Goal: Obtain resource: Download file/media

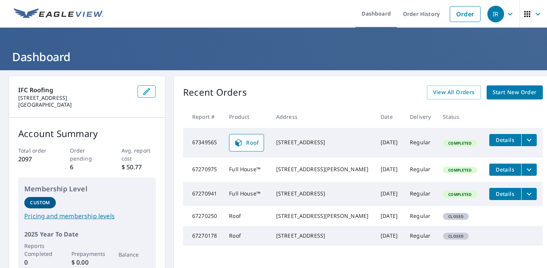
click at [525, 138] on icon "filesDropdownBtn-67349565" at bounding box center [529, 140] width 9 height 9
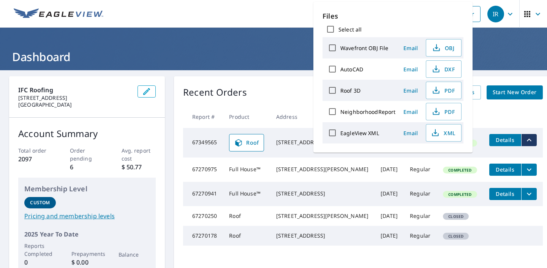
click at [503, 122] on th at bounding box center [514, 117] width 60 height 22
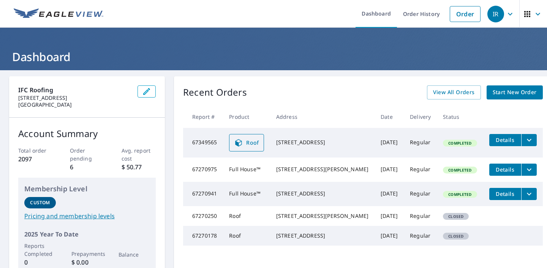
click at [254, 143] on span "Roof" at bounding box center [246, 142] width 25 height 9
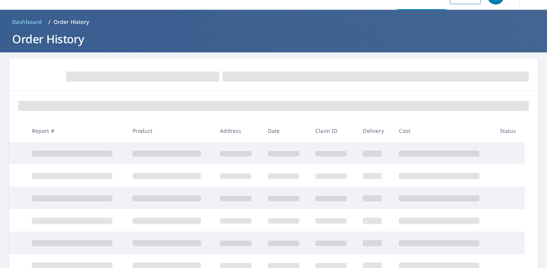
scroll to position [19, 0]
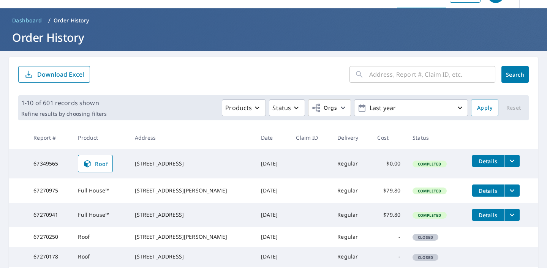
click at [508, 157] on icon "filesDropdownBtn-67349565" at bounding box center [512, 161] width 9 height 9
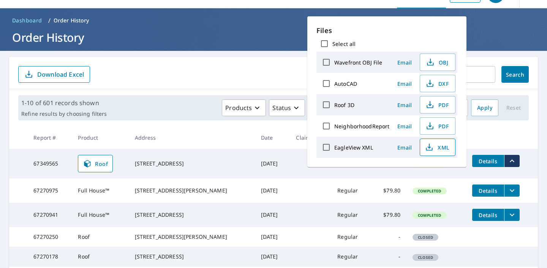
click at [433, 145] on icon "button" at bounding box center [429, 147] width 9 height 9
click at [421, 15] on ol "Dashboard / Order History" at bounding box center [273, 20] width 529 height 12
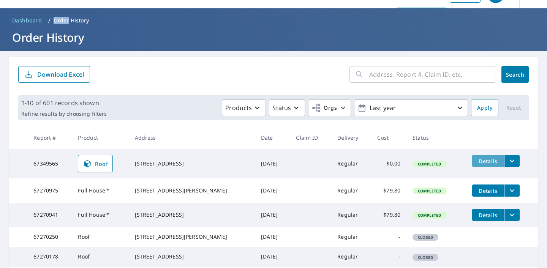
click at [486, 161] on span "Details" at bounding box center [488, 161] width 23 height 7
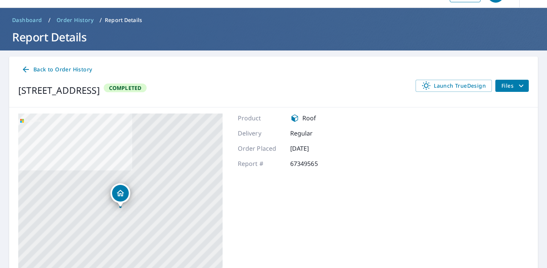
scroll to position [14, 0]
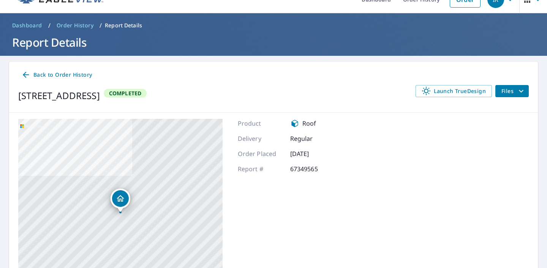
click at [512, 92] on span "Files" at bounding box center [514, 91] width 24 height 9
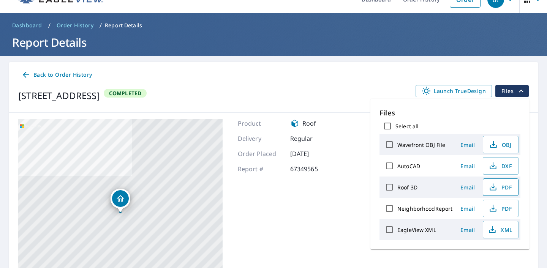
click at [500, 187] on span "PDF" at bounding box center [500, 187] width 24 height 9
